Goal: Entertainment & Leisure: Consume media (video, audio)

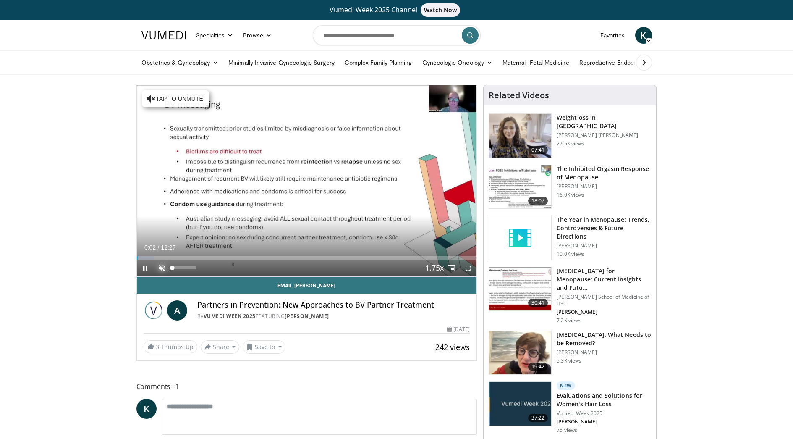
click at [161, 266] on span "Video Player" at bounding box center [162, 267] width 17 height 17
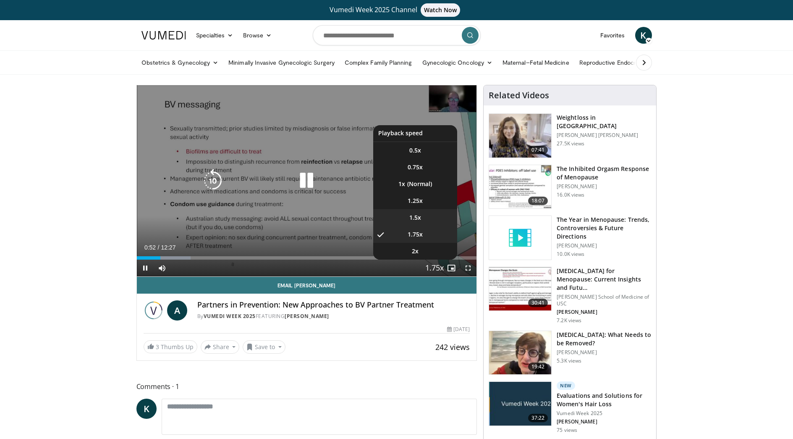
click at [420, 214] on li "1.5x" at bounding box center [415, 217] width 84 height 17
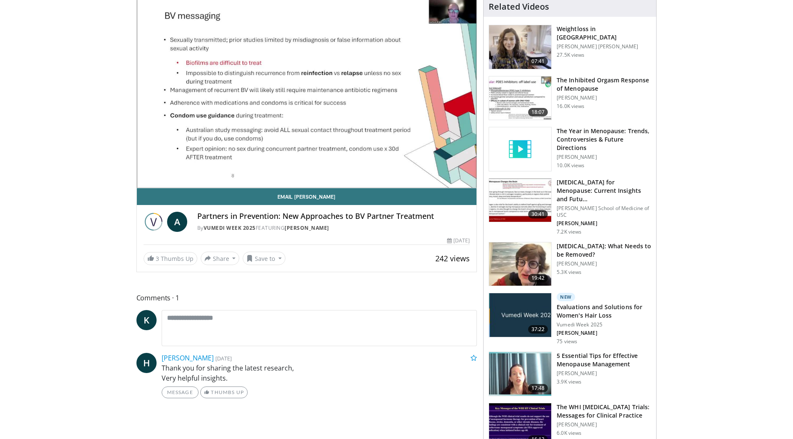
scroll to position [42, 0]
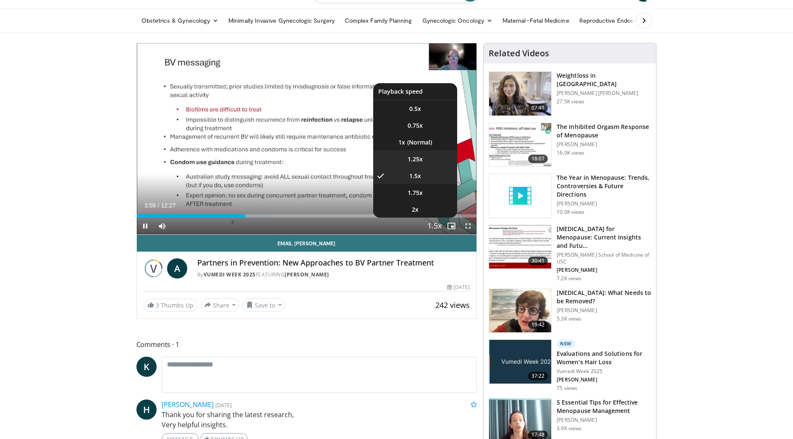
click at [423, 161] on li "1.25x" at bounding box center [415, 158] width 84 height 17
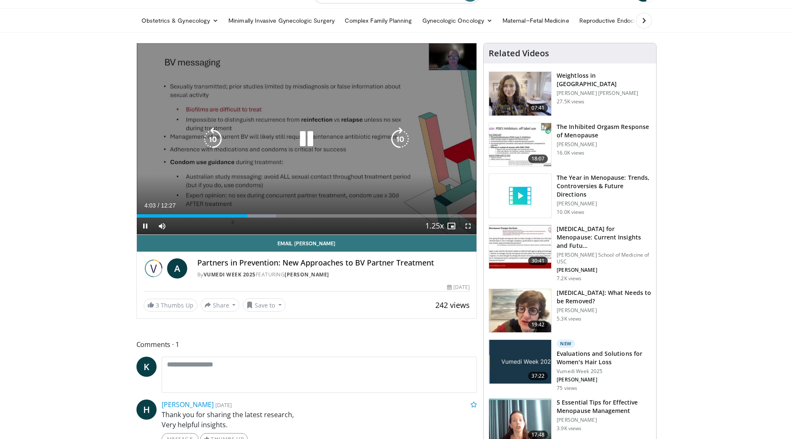
click at [256, 168] on div "10 seconds Tap to unmute" at bounding box center [307, 138] width 340 height 191
click at [302, 134] on icon "Video Player" at bounding box center [306, 138] width 23 height 23
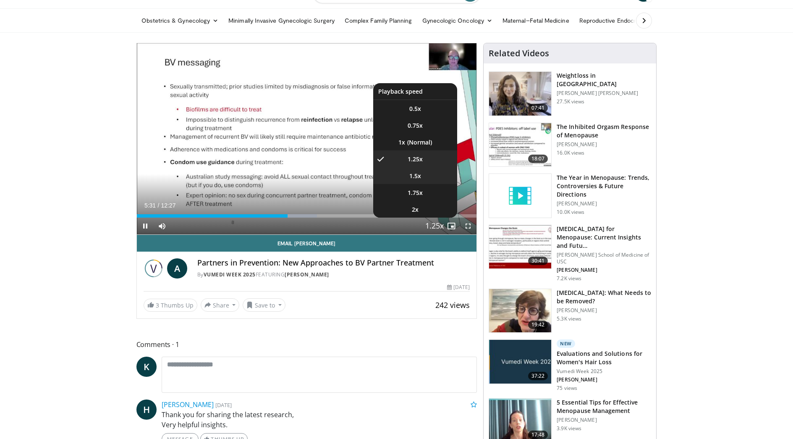
click at [424, 178] on li "1.5x" at bounding box center [415, 175] width 84 height 17
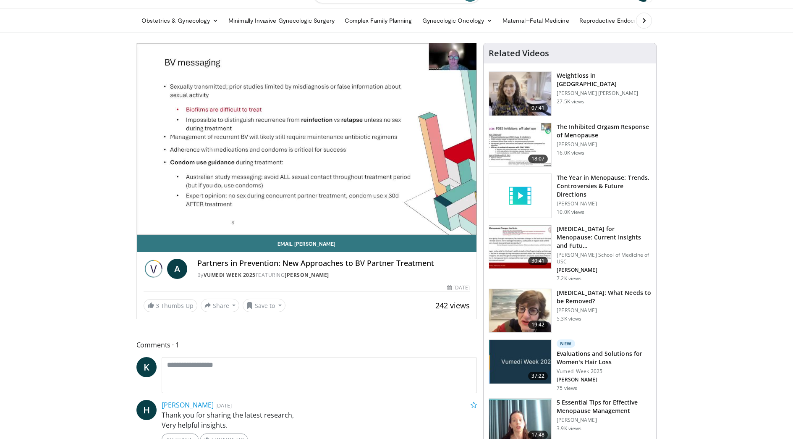
scroll to position [0, 0]
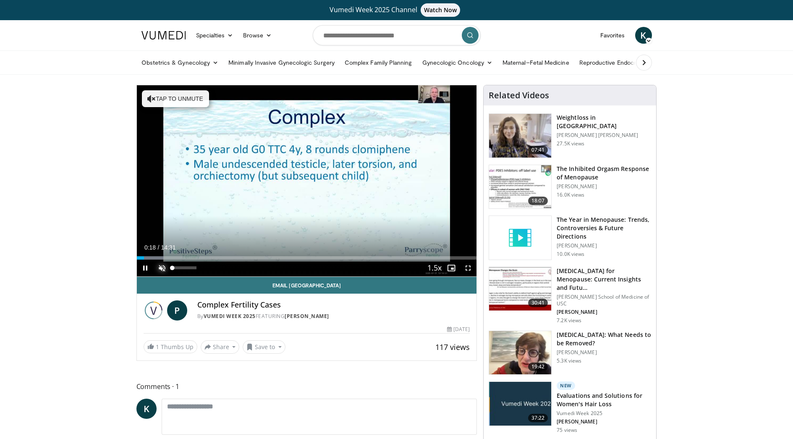
click at [163, 270] on span "Video Player" at bounding box center [162, 267] width 17 height 17
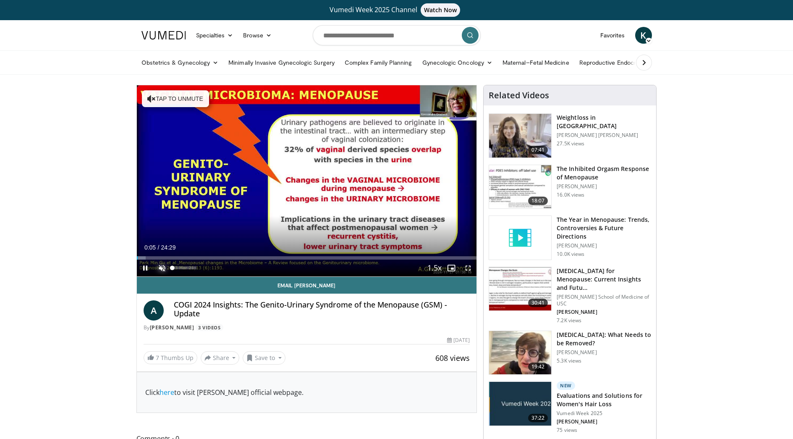
click at [159, 265] on span "Video Player" at bounding box center [162, 267] width 17 height 17
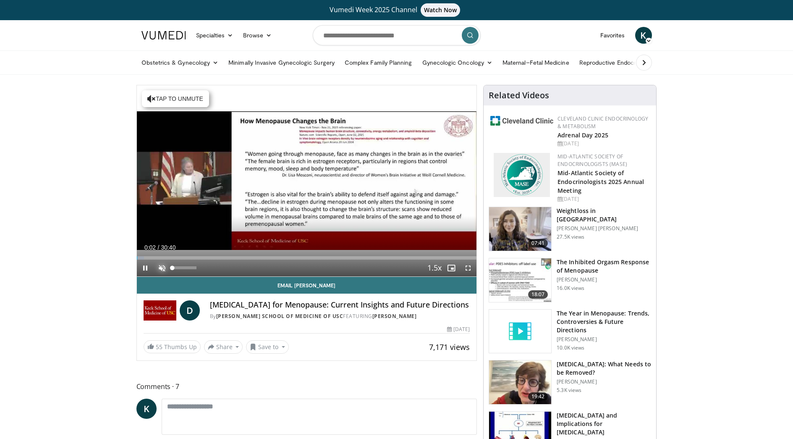
click at [162, 270] on span "Video Player" at bounding box center [162, 267] width 17 height 17
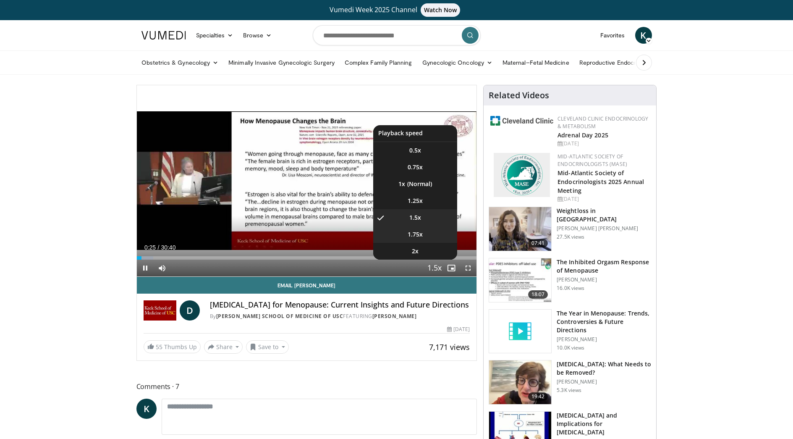
click at [423, 234] on li "1.75x" at bounding box center [415, 234] width 84 height 17
click at [409, 217] on li "1.5x" at bounding box center [415, 217] width 84 height 17
click at [437, 267] on span "Video Player" at bounding box center [434, 268] width 12 height 17
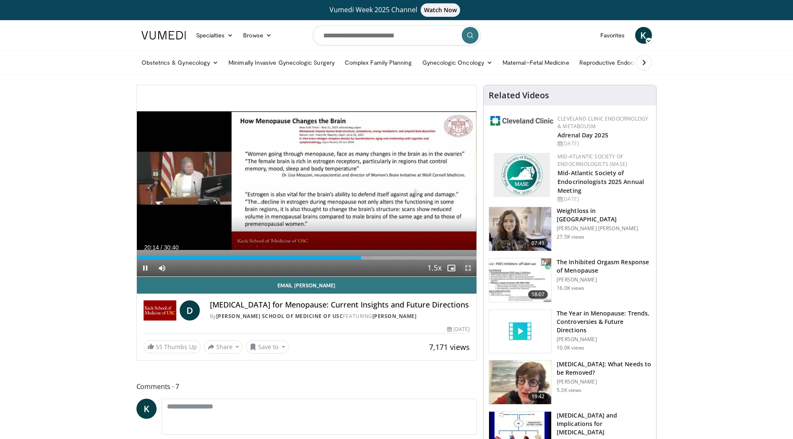
click at [471, 272] on span "Video Player" at bounding box center [467, 267] width 17 height 17
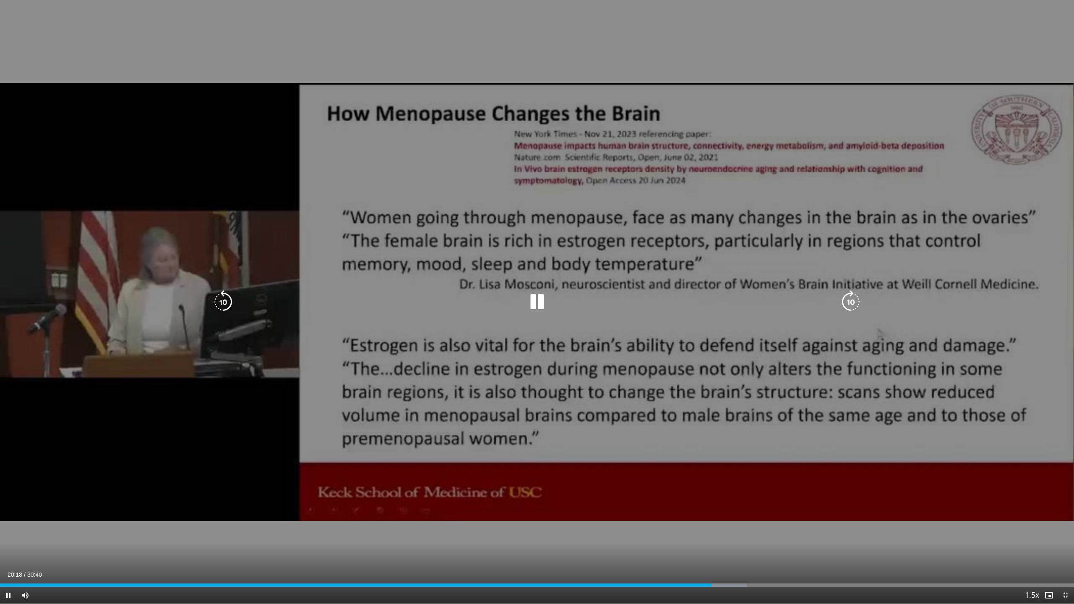
click at [700, 183] on div "10 seconds Tap to unmute" at bounding box center [537, 302] width 1074 height 604
click at [529, 293] on icon "Video Player" at bounding box center [536, 301] width 23 height 23
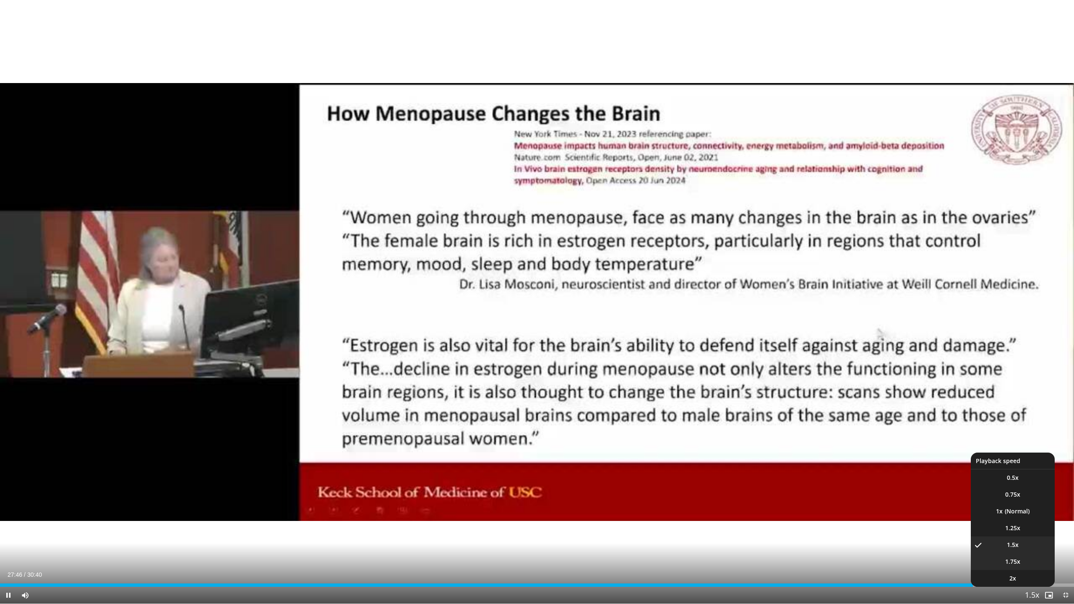
click at [792, 438] on span "1.75x" at bounding box center [1012, 562] width 15 height 8
click at [792, 438] on li "1.5x" at bounding box center [1013, 545] width 84 height 17
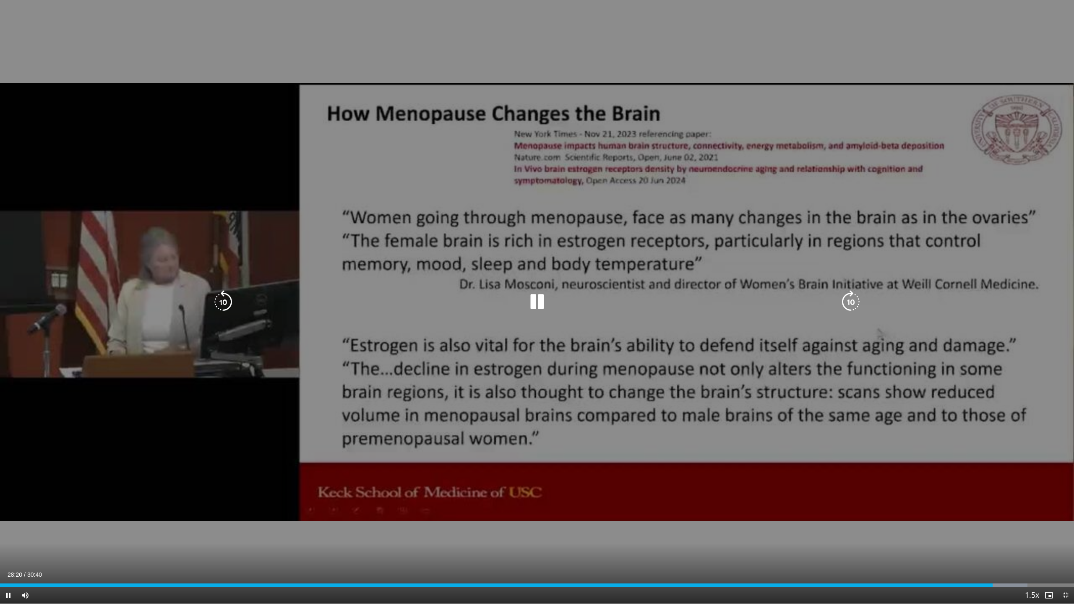
click at [344, 237] on div "10 seconds Tap to unmute" at bounding box center [537, 302] width 1074 height 604
click at [345, 237] on div "10 seconds Tap to unmute" at bounding box center [537, 302] width 1074 height 604
click at [447, 295] on div "Video Player" at bounding box center [537, 302] width 645 height 17
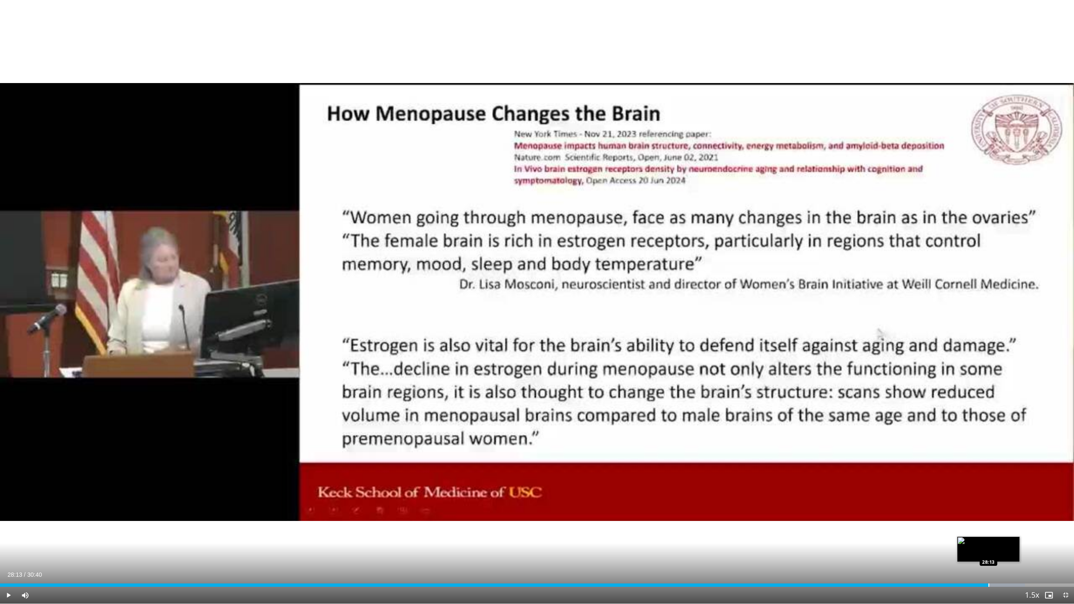
drag, startPoint x: 998, startPoint y: 586, endPoint x: 989, endPoint y: 583, distance: 10.0
click at [792, 438] on div "Loaded : 95.42% 28:12 28:13" at bounding box center [537, 583] width 1074 height 8
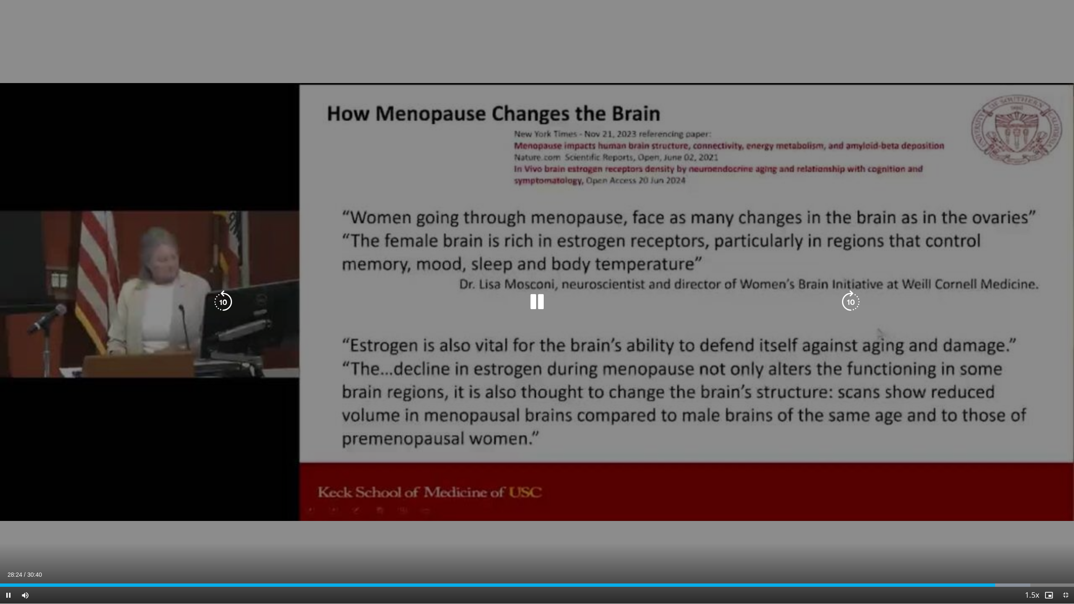
click at [792, 306] on icon "Video Player" at bounding box center [850, 301] width 23 height 23
click at [224, 303] on icon "Video Player" at bounding box center [222, 301] width 23 height 23
click at [228, 306] on icon "Video Player" at bounding box center [222, 301] width 23 height 23
click at [535, 298] on icon "Video Player" at bounding box center [536, 301] width 23 height 23
click at [533, 299] on icon "Video Player" at bounding box center [536, 301] width 23 height 23
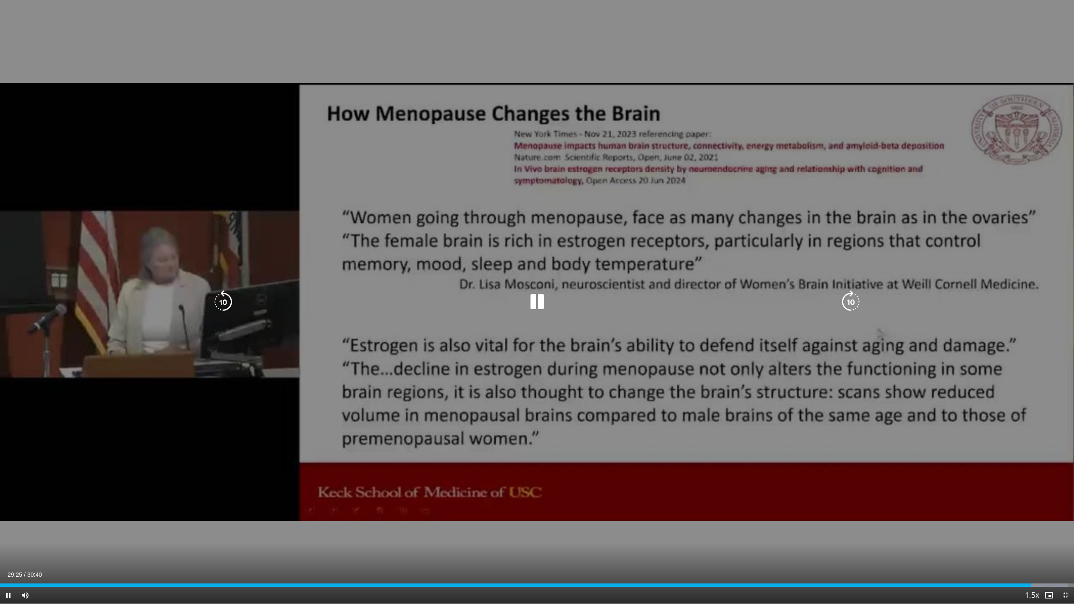
click at [223, 298] on icon "Video Player" at bounding box center [222, 301] width 23 height 23
click at [227, 297] on icon "Video Player" at bounding box center [222, 301] width 23 height 23
click at [541, 307] on icon "Video Player" at bounding box center [536, 301] width 23 height 23
click at [535, 308] on icon "Video Player" at bounding box center [536, 301] width 23 height 23
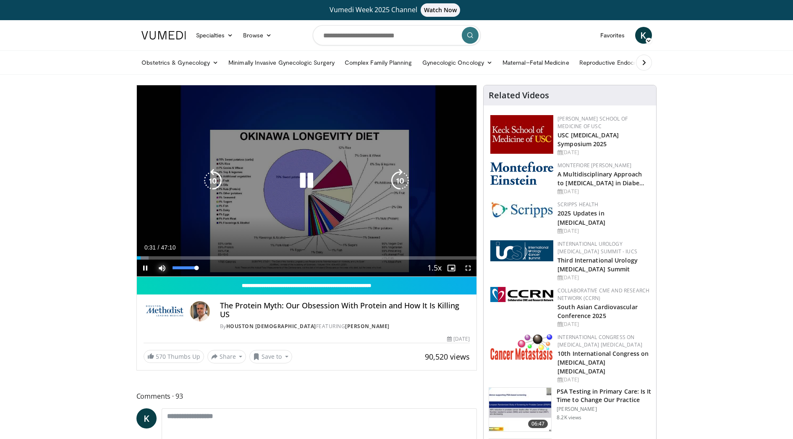
drag, startPoint x: 159, startPoint y: 266, endPoint x: 166, endPoint y: 193, distance: 72.9
click at [159, 265] on span "Video Player" at bounding box center [162, 267] width 17 height 17
